Goal: Task Accomplishment & Management: Manage account settings

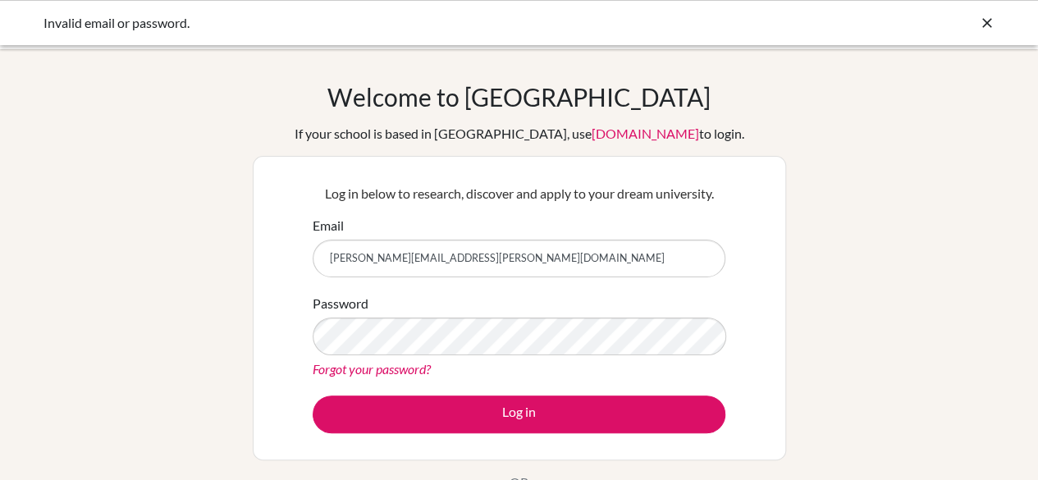
click at [377, 370] on link "Forgot your password?" at bounding box center [372, 369] width 118 height 16
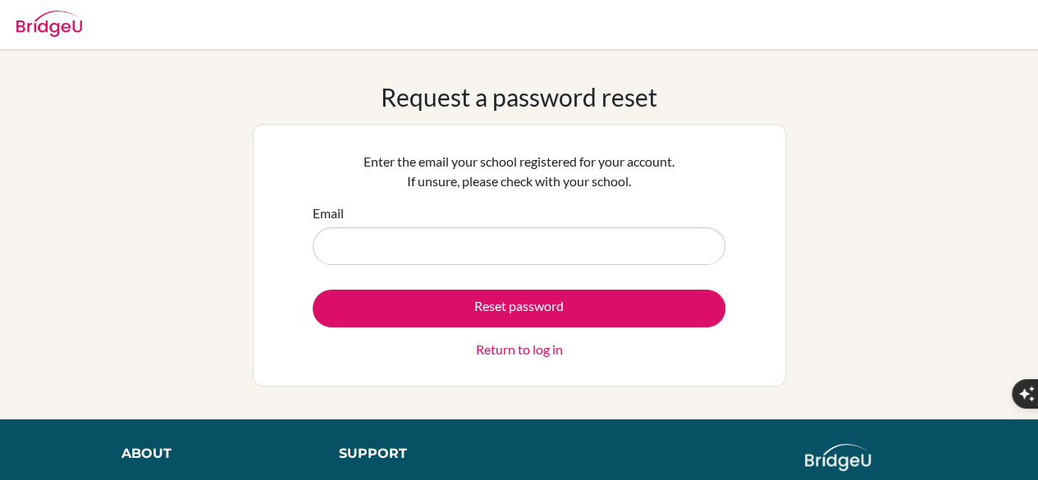
click at [394, 244] on input "Email" at bounding box center [519, 246] width 413 height 38
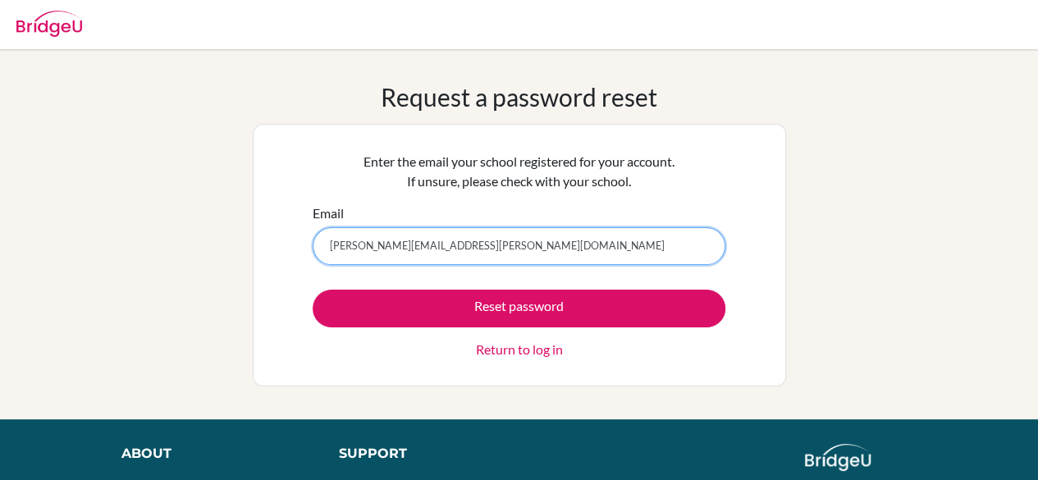
click at [404, 255] on input "melanie.n.kourani@gmail.com" at bounding box center [519, 246] width 413 height 38
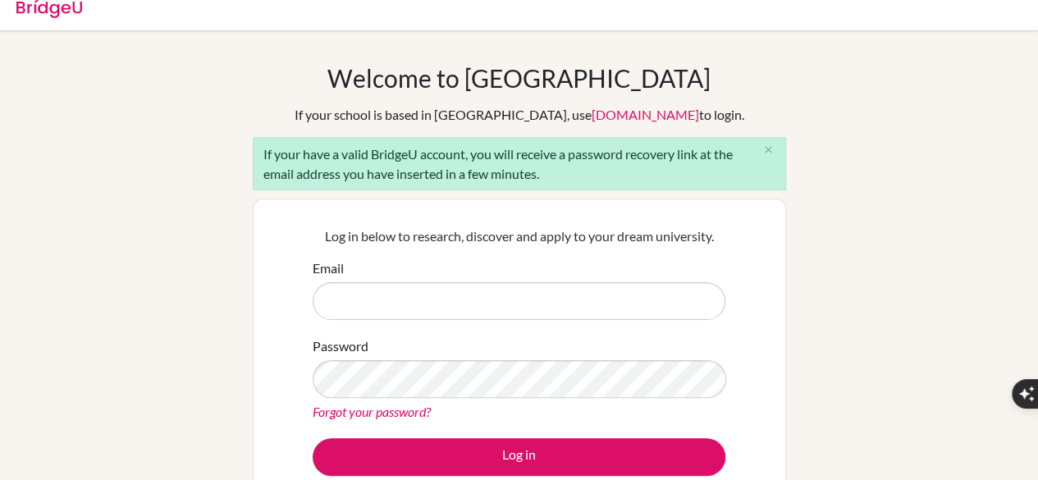
scroll to position [19, 0]
click at [390, 306] on input "Email" at bounding box center [519, 301] width 413 height 38
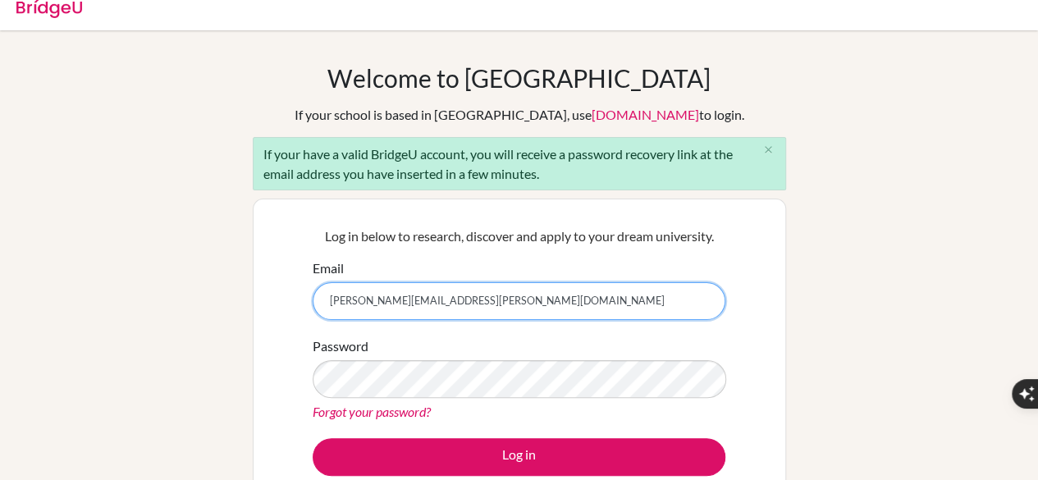
click at [364, 299] on input "[PERSON_NAME][EMAIL_ADDRESS][PERSON_NAME][DOMAIN_NAME]" at bounding box center [519, 301] width 413 height 38
click at [369, 300] on input "[PERSON_NAME][EMAIL_ADDRESS][PERSON_NAME][DOMAIN_NAME]" at bounding box center [519, 301] width 413 height 38
click at [368, 300] on input "melanie.n.kourani@student.bbs.edu.kw" at bounding box center [519, 301] width 413 height 38
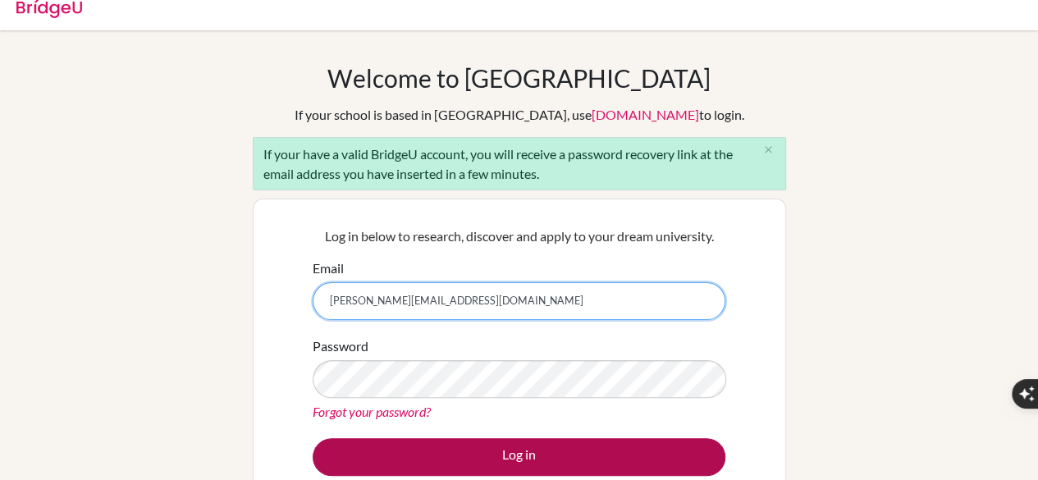
type input "melanien.kourani@student.bbs.edu.kw"
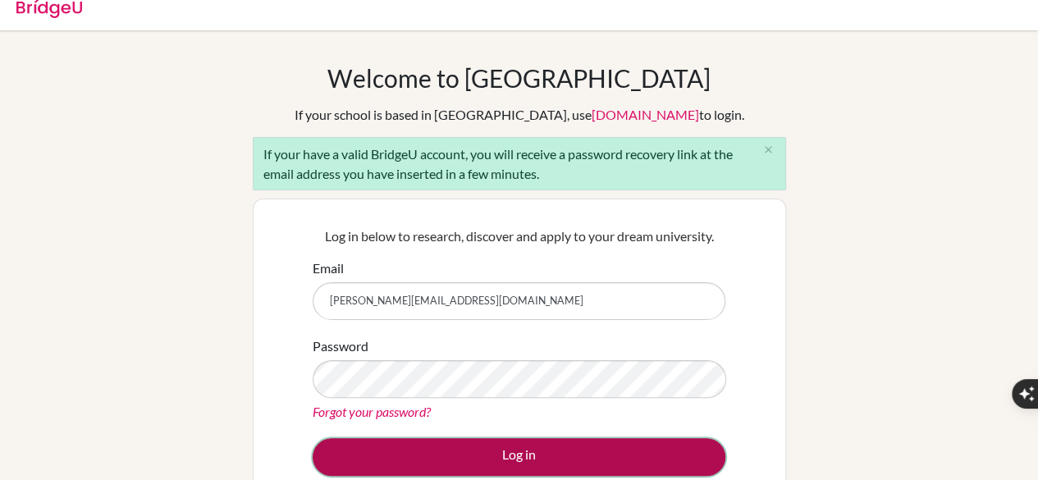
click at [395, 440] on button "Log in" at bounding box center [519, 457] width 413 height 38
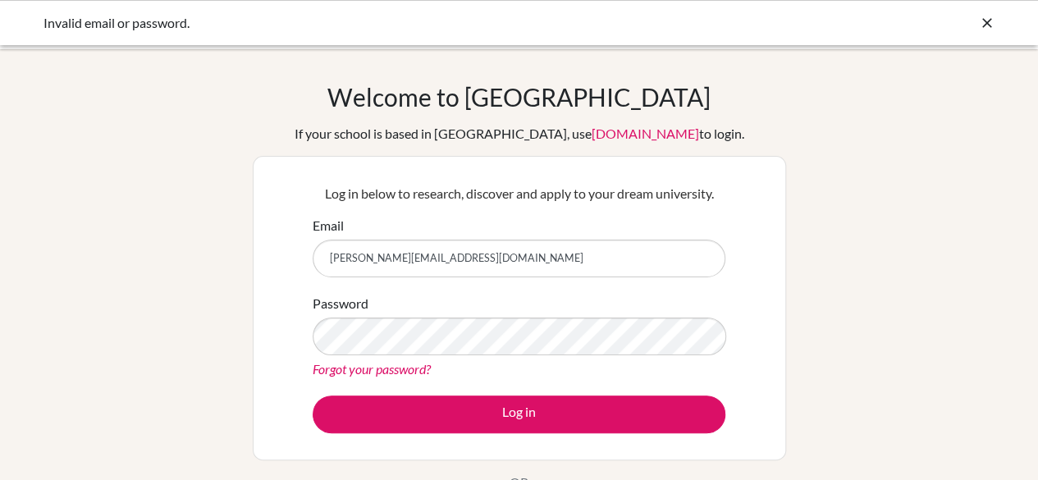
click at [363, 316] on div "Password Forgot your password?" at bounding box center [519, 336] width 413 height 85
click at [388, 374] on link "Forgot your password?" at bounding box center [372, 369] width 118 height 16
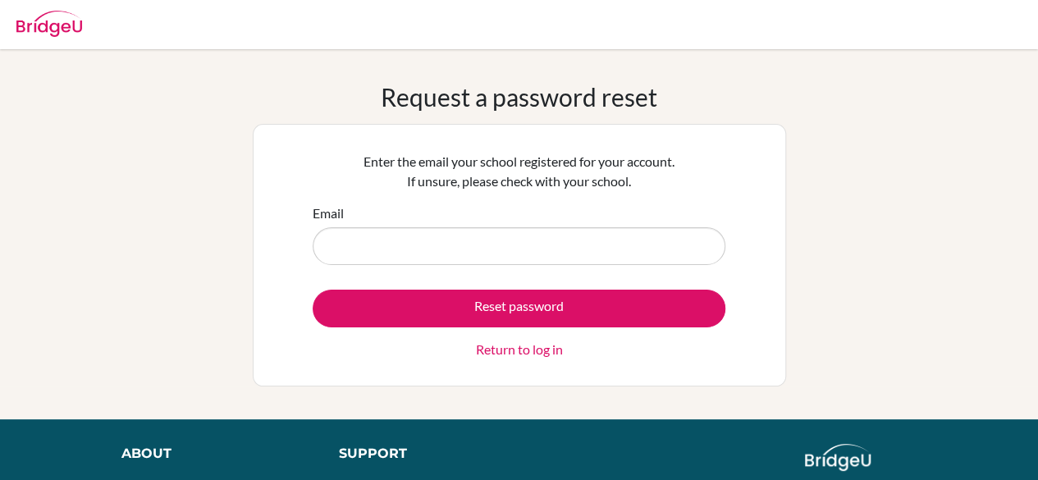
click at [386, 257] on input "Email" at bounding box center [519, 246] width 413 height 38
type input "melanien.kourani@student.bbs.edu.kw"
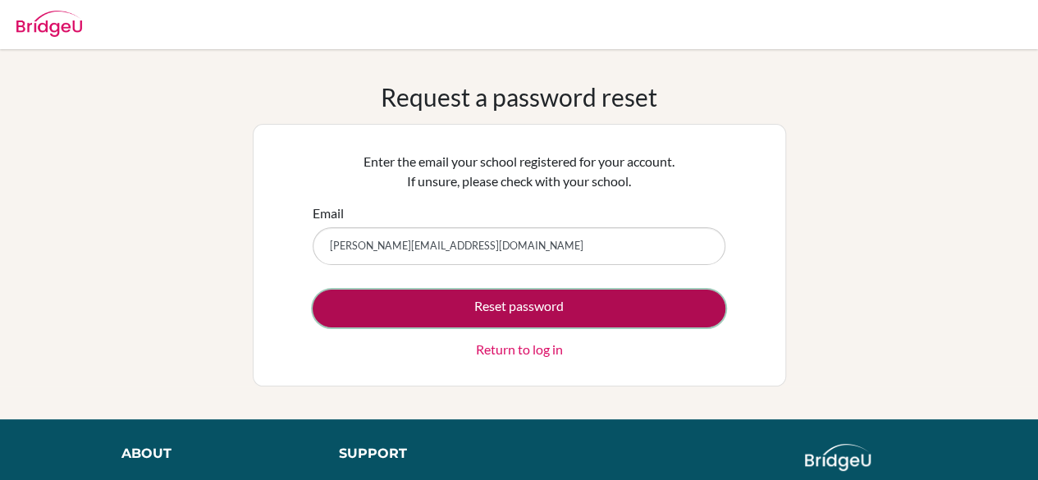
click at [371, 293] on button "Reset password" at bounding box center [519, 309] width 413 height 38
